Goal: Task Accomplishment & Management: Use online tool/utility

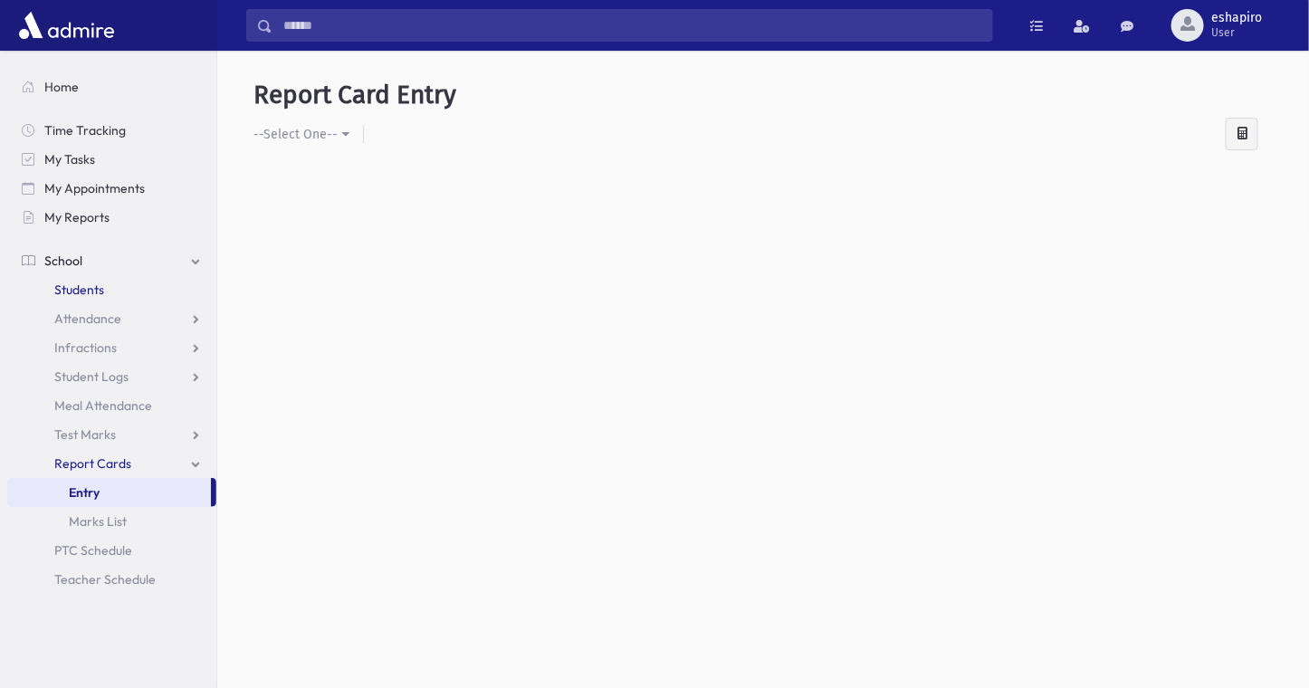
click at [68, 289] on span "Students" at bounding box center [79, 290] width 50 height 16
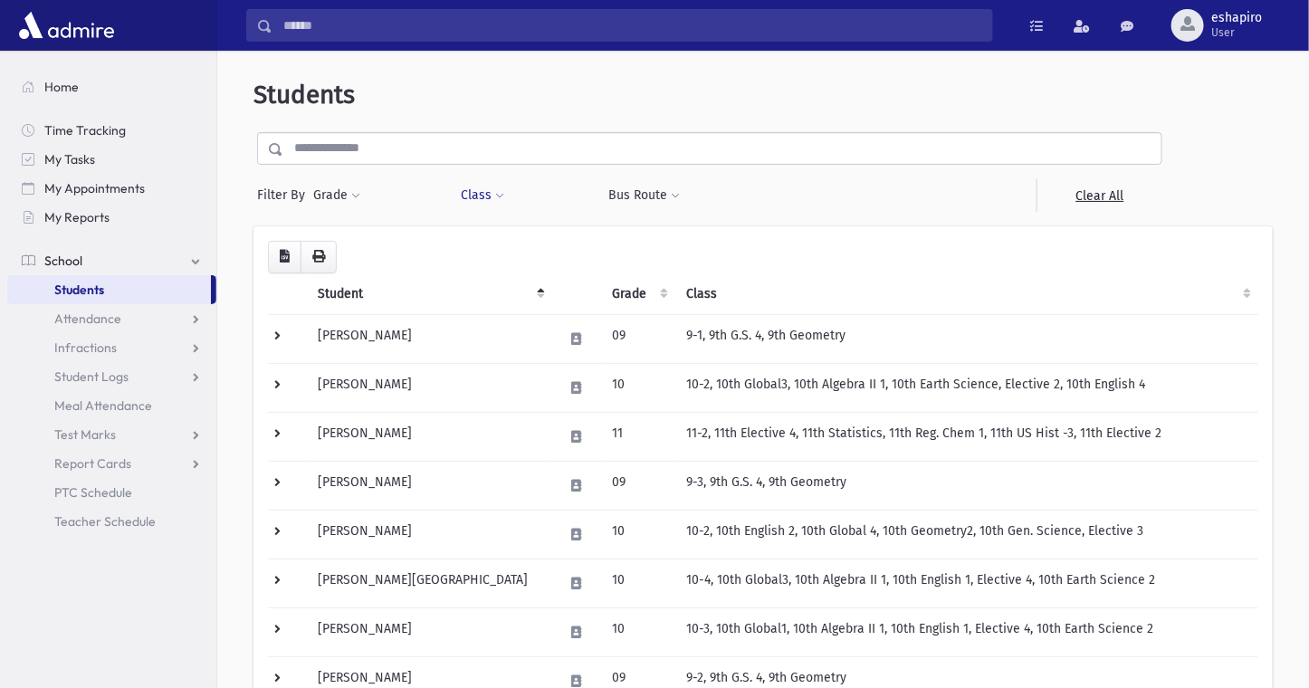
click at [485, 200] on button "Class" at bounding box center [482, 195] width 45 height 33
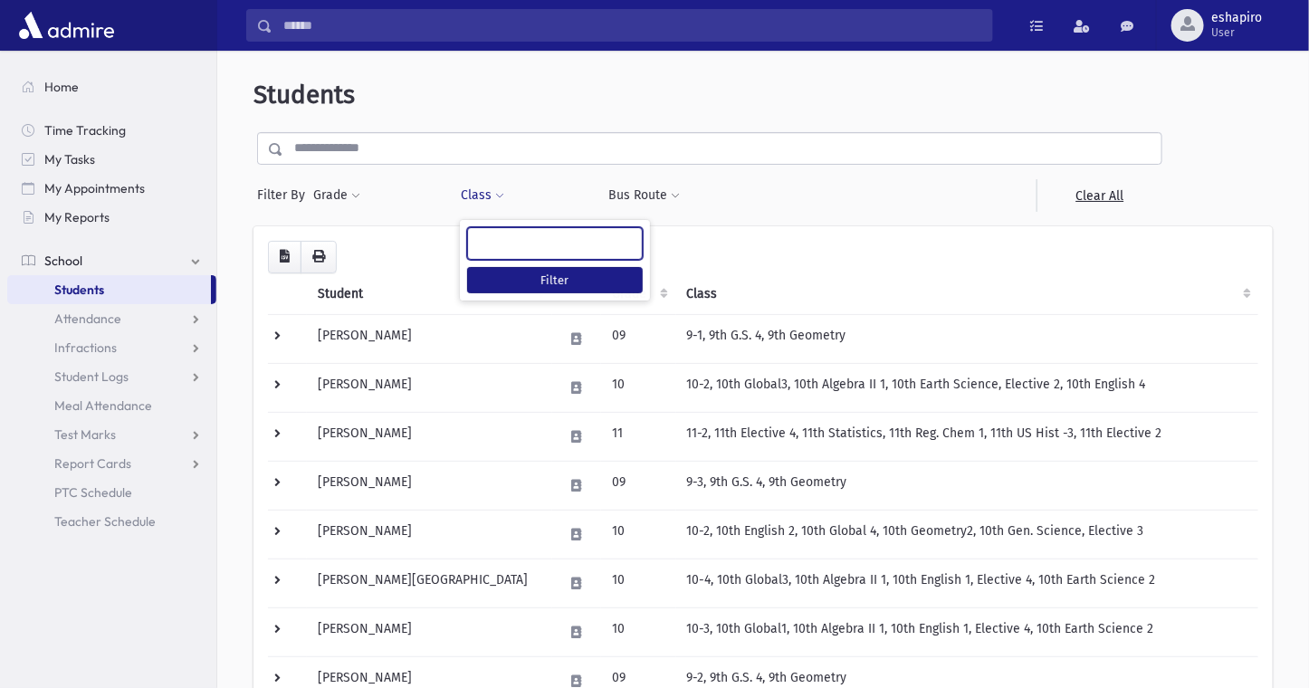
click at [512, 245] on ul at bounding box center [555, 241] width 174 height 27
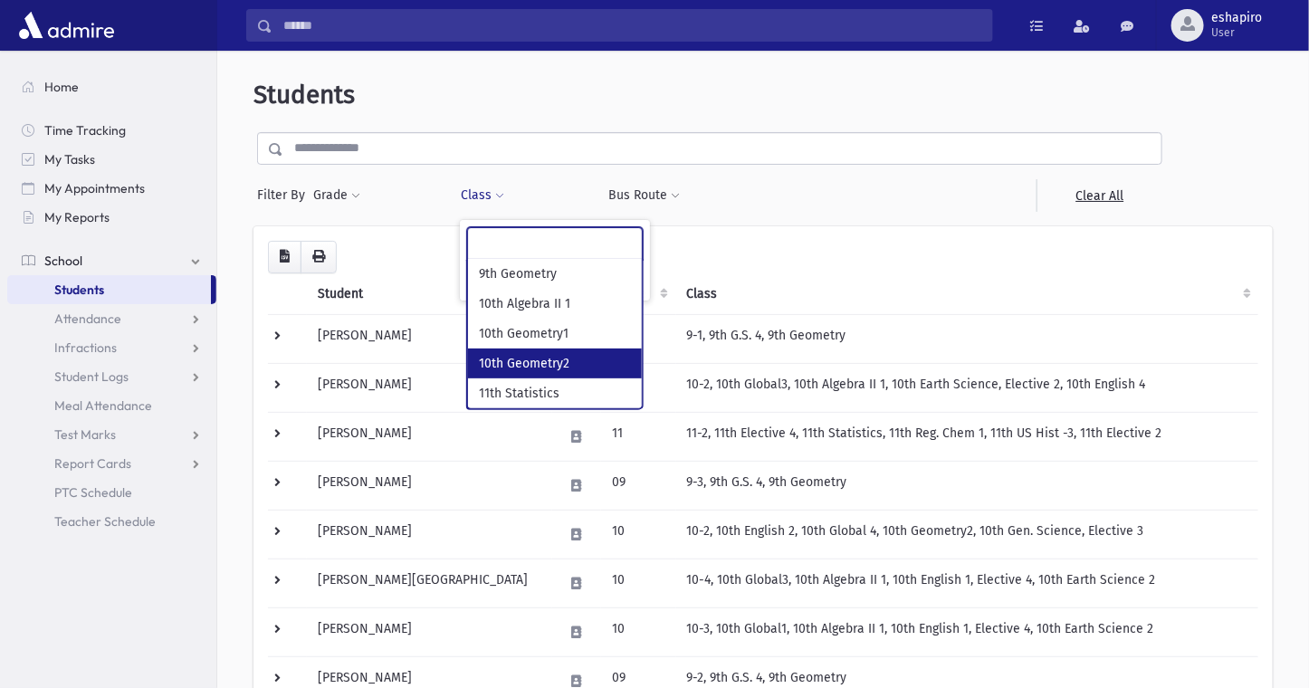
select select "***"
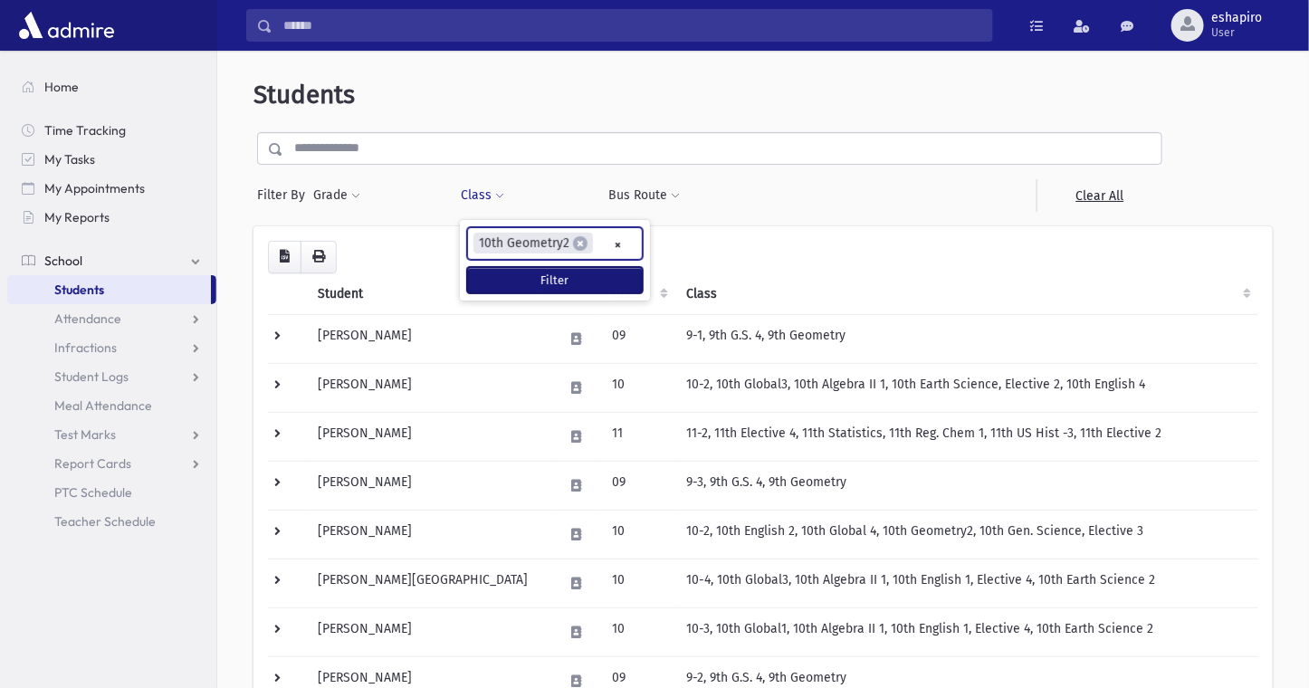
click at [549, 282] on button "Filter" at bounding box center [555, 280] width 176 height 26
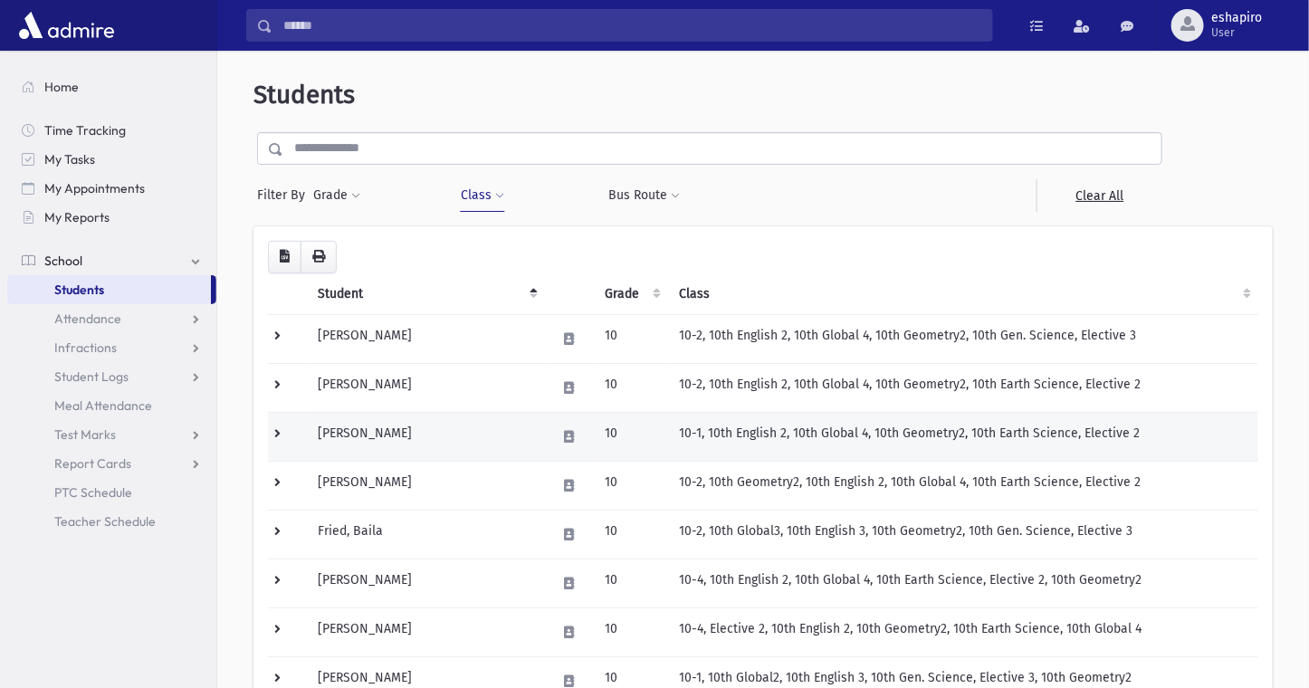
click at [281, 429] on td at bounding box center [287, 436] width 39 height 49
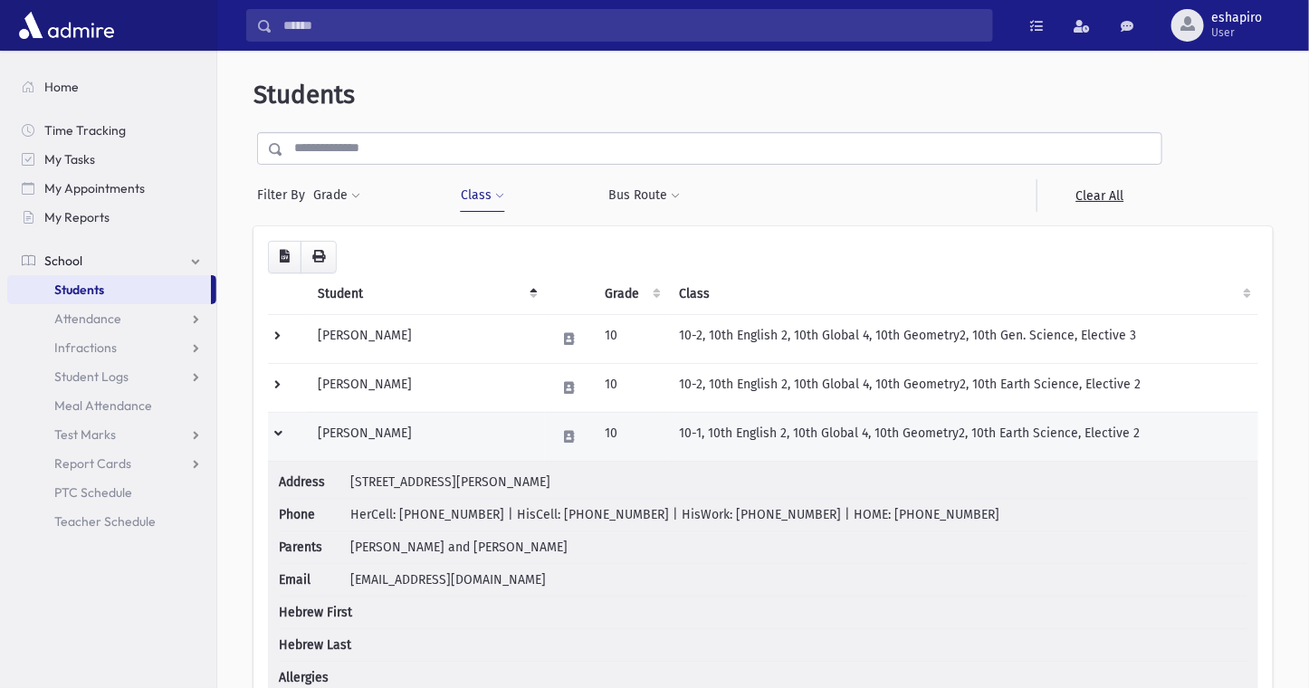
click at [278, 434] on td at bounding box center [287, 436] width 39 height 49
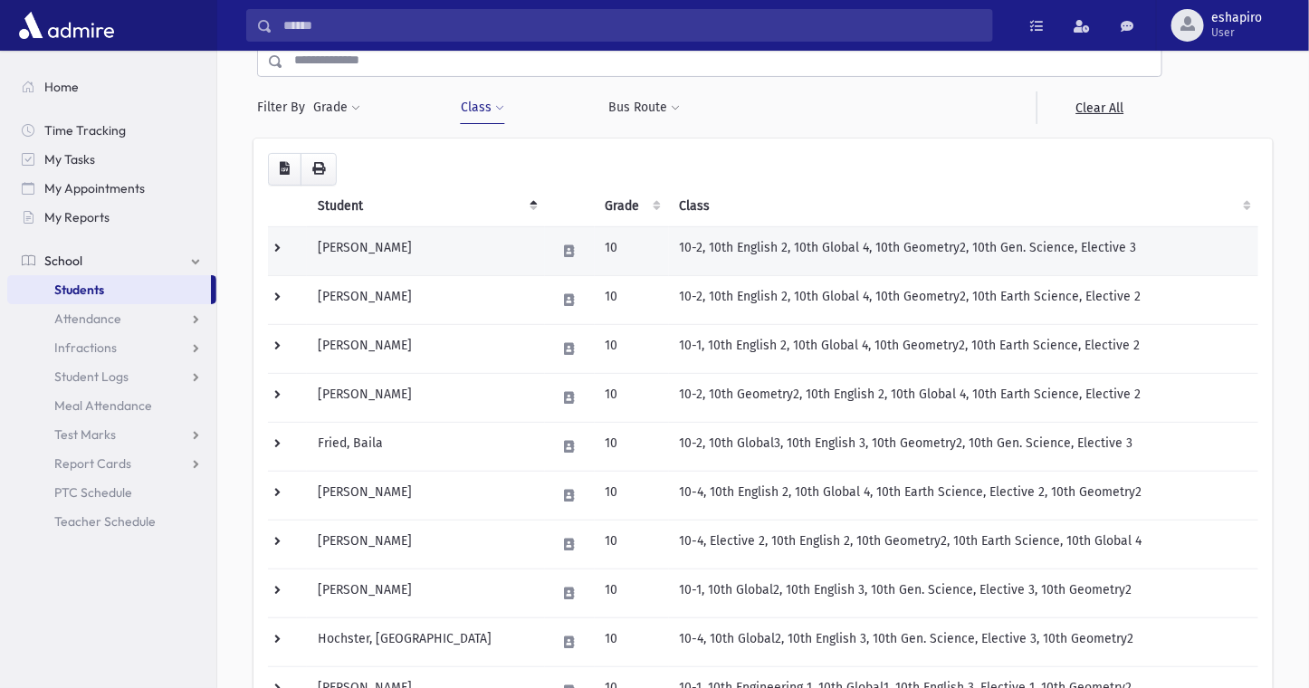
scroll to position [894, 0]
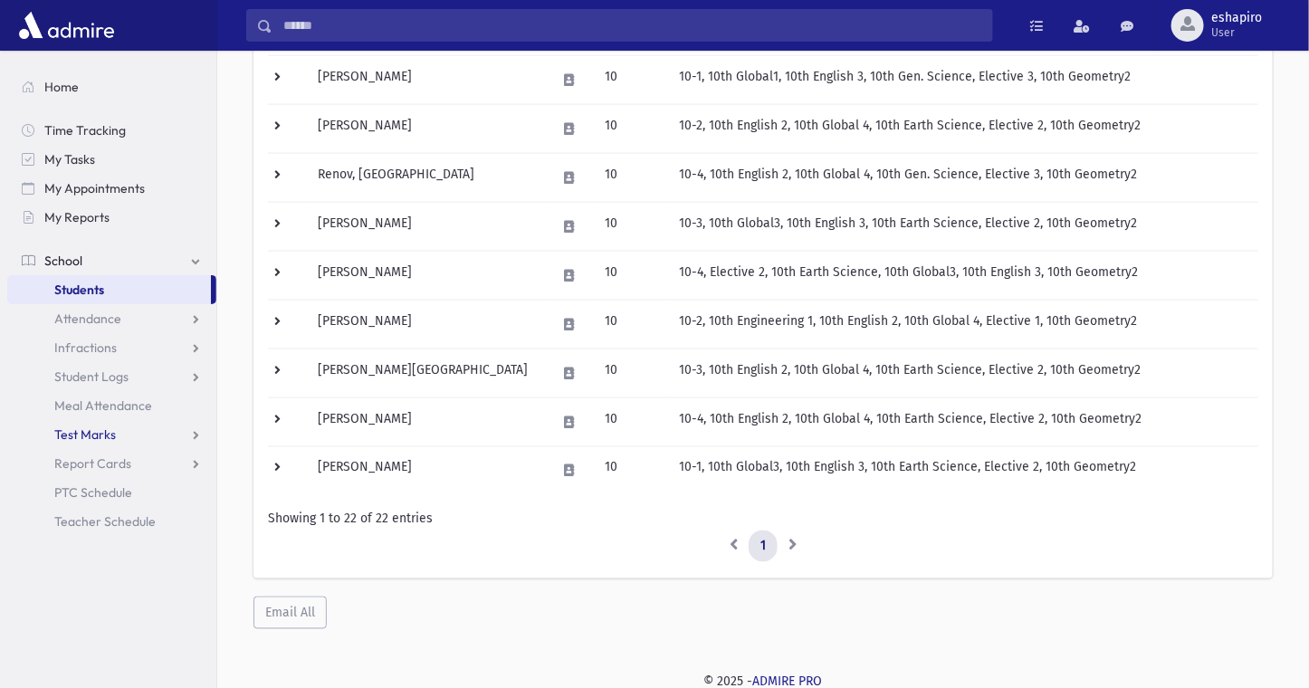
click at [116, 434] on link "Test Marks" at bounding box center [111, 434] width 209 height 29
click at [88, 463] on span "Entry" at bounding box center [84, 463] width 31 height 16
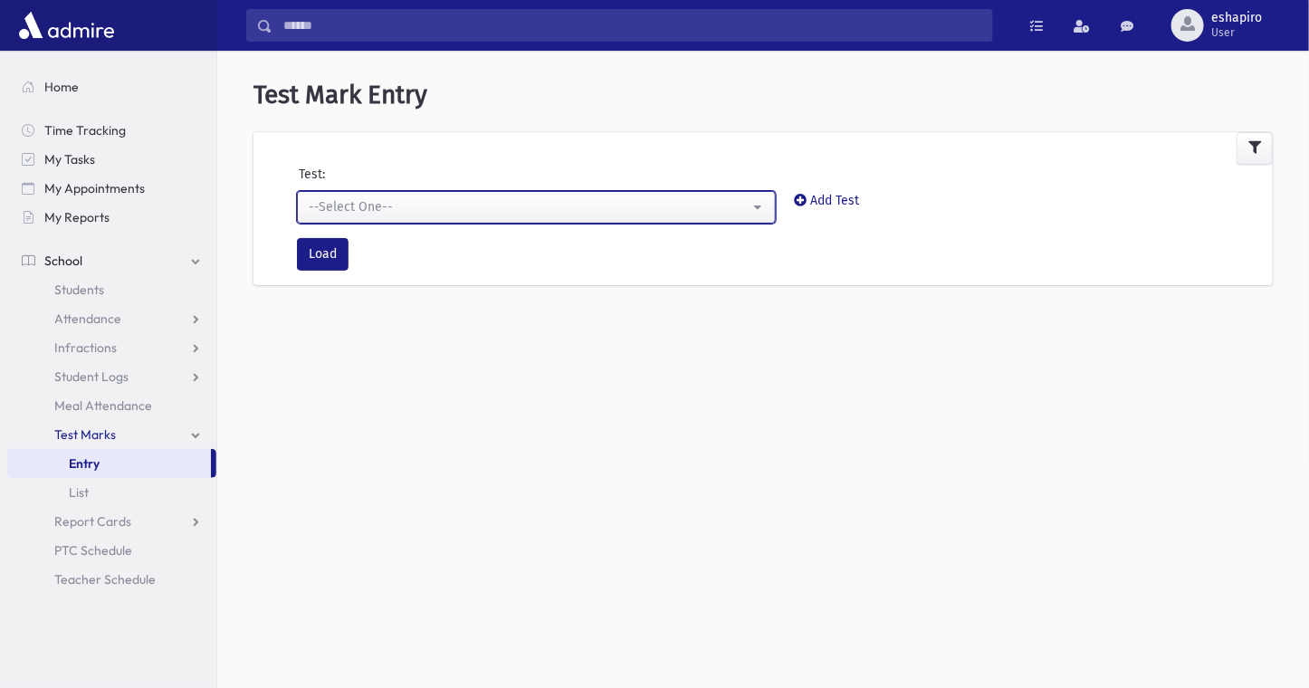
click at [531, 206] on div "--Select One--" at bounding box center [529, 206] width 441 height 19
